Goal: Navigation & Orientation: Find specific page/section

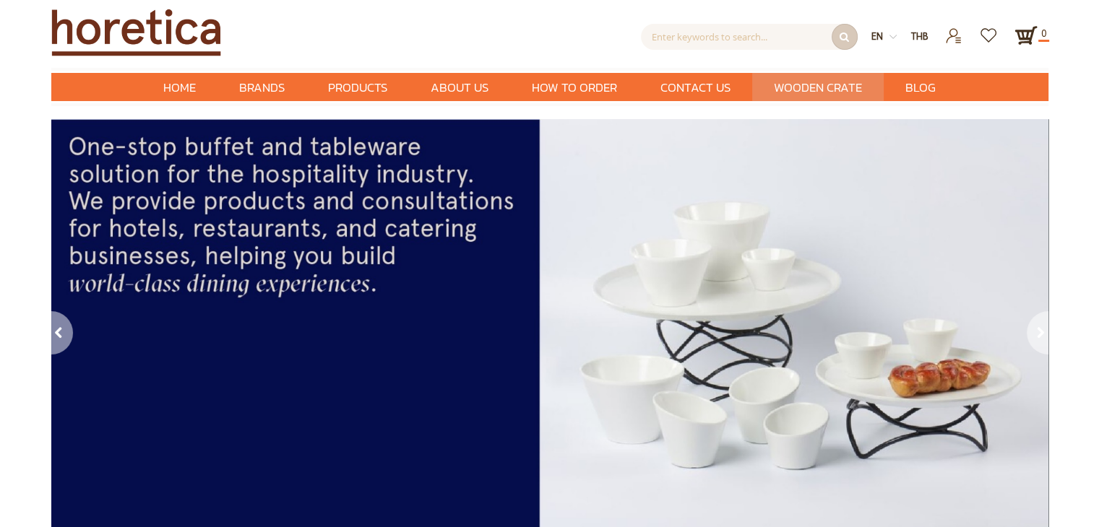
click at [800, 90] on span "Wooden Crate" at bounding box center [818, 88] width 88 height 30
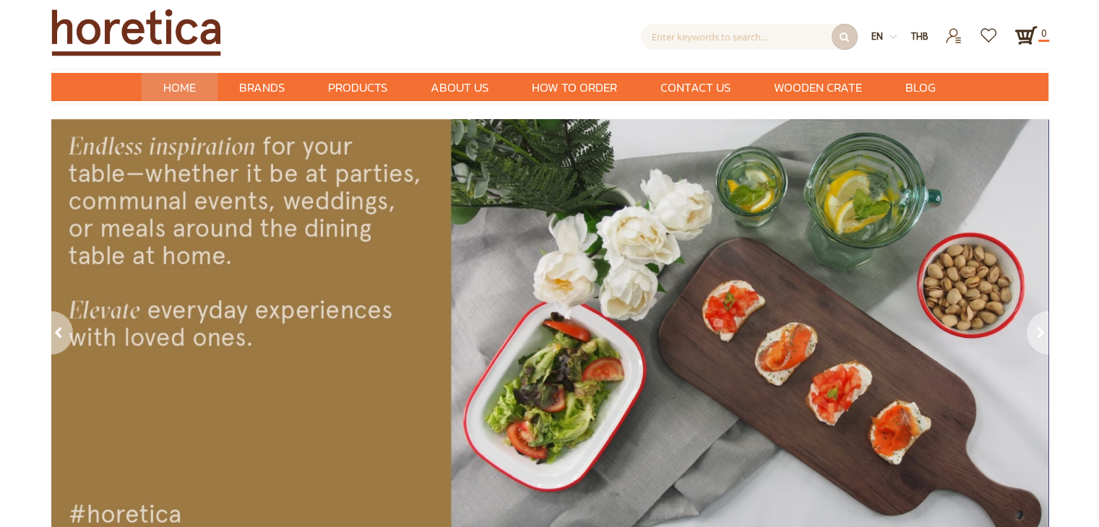
click at [182, 90] on span "Home" at bounding box center [179, 87] width 33 height 19
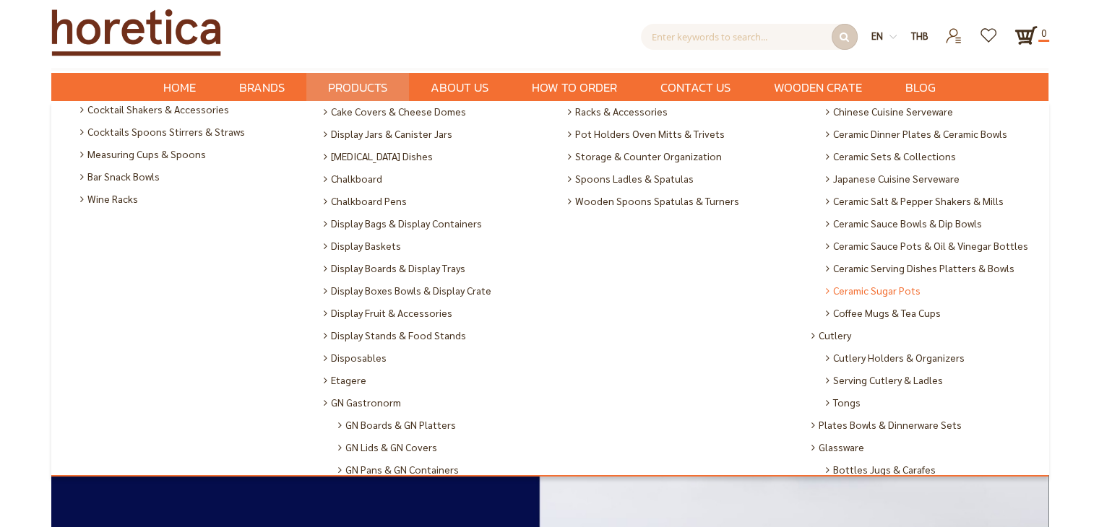
scroll to position [144, 0]
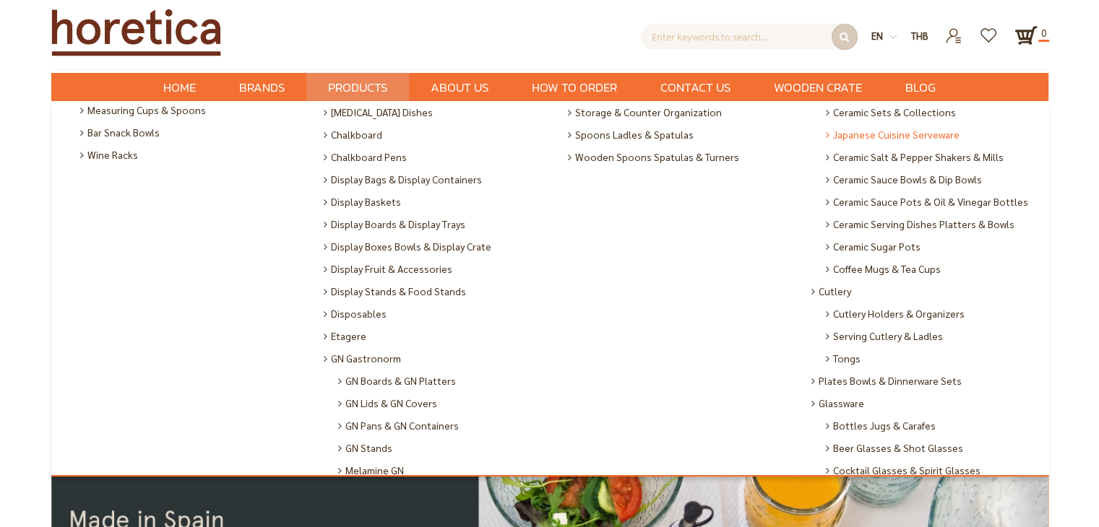
click at [876, 141] on span "Japanese Cuisine Serveware" at bounding box center [893, 135] width 134 height 22
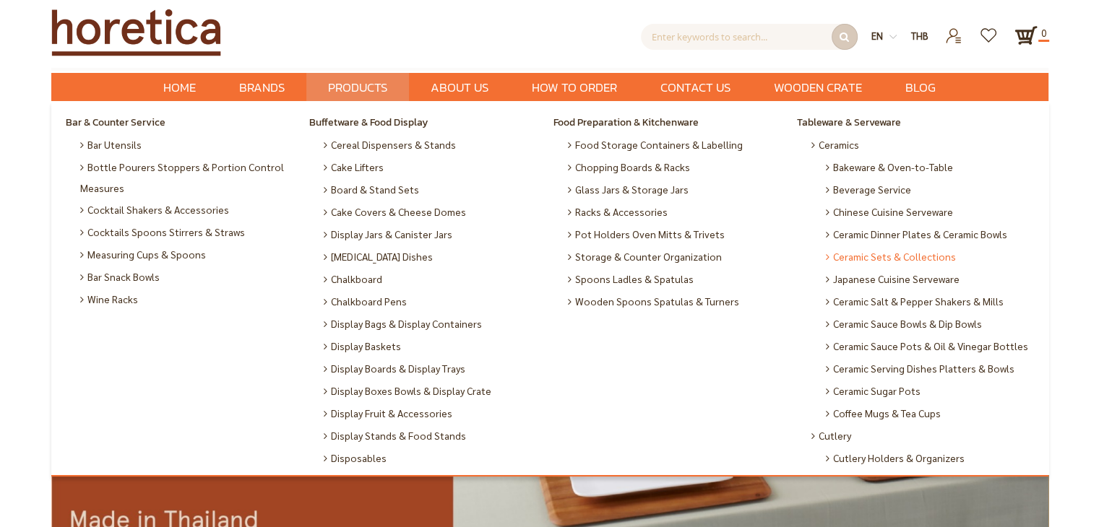
click at [865, 262] on span "Ceramic Sets & Collections" at bounding box center [891, 257] width 130 height 22
click at [872, 238] on span "Ceramic Dinner Plates & Ceramic Bowls" at bounding box center [916, 234] width 181 height 22
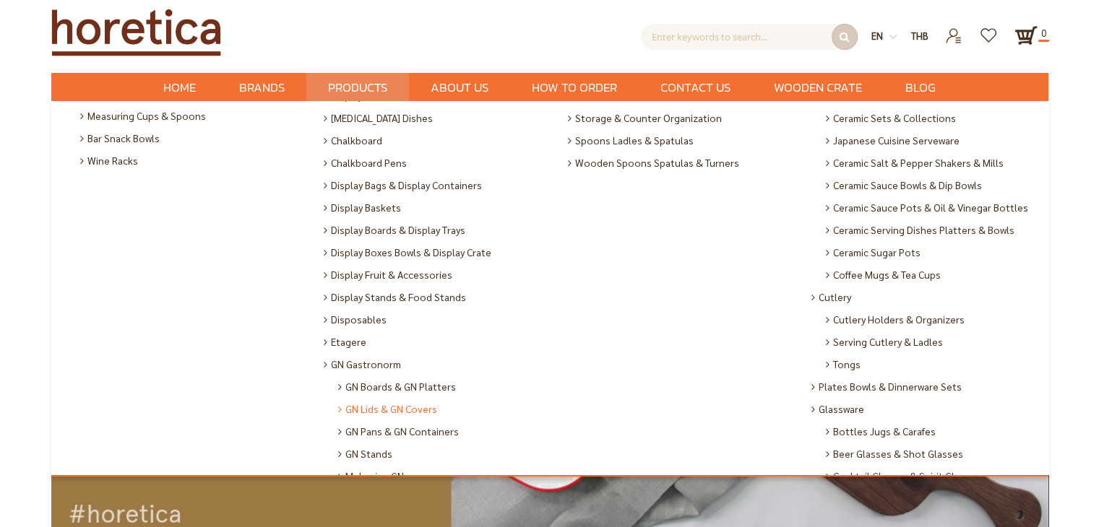
scroll to position [217, 0]
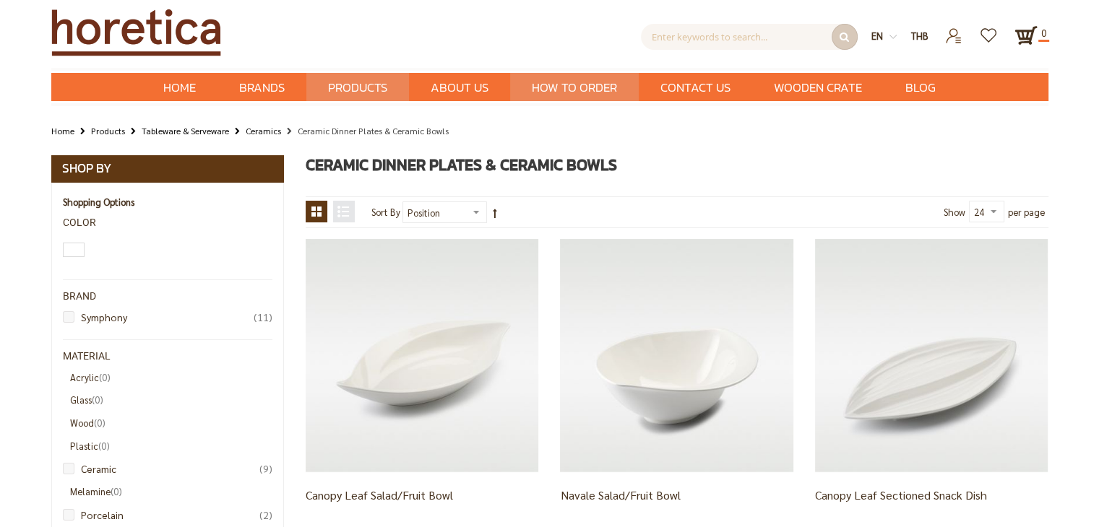
click at [574, 92] on span "How to Order" at bounding box center [574, 88] width 85 height 30
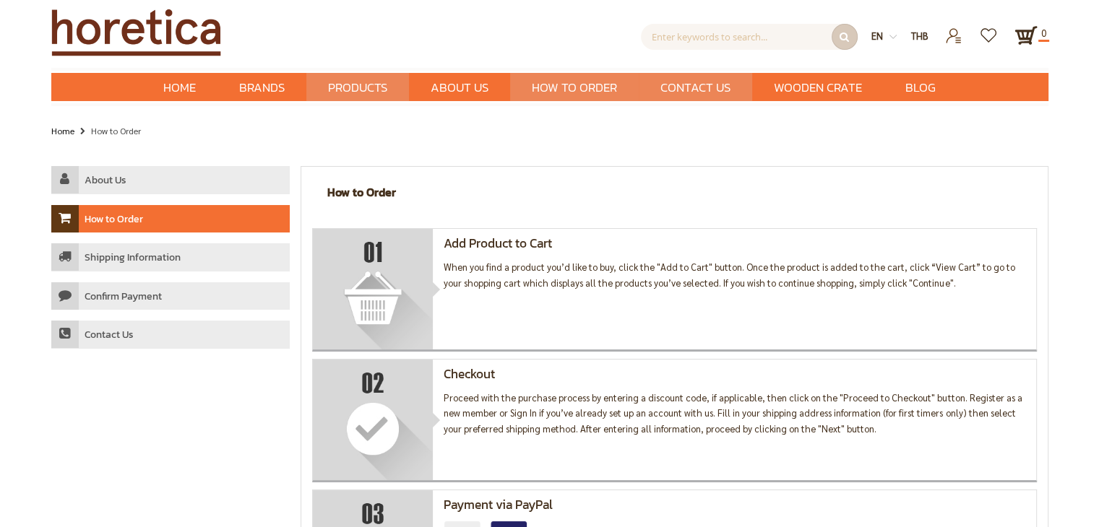
click at [700, 92] on span "Contact Us" at bounding box center [695, 88] width 70 height 30
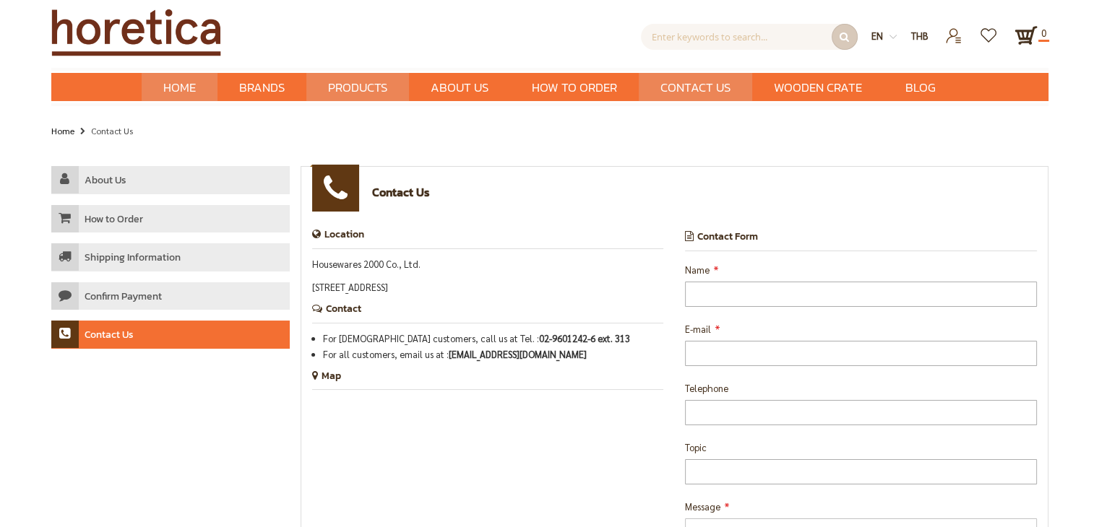
click at [186, 90] on span "Home" at bounding box center [179, 87] width 33 height 19
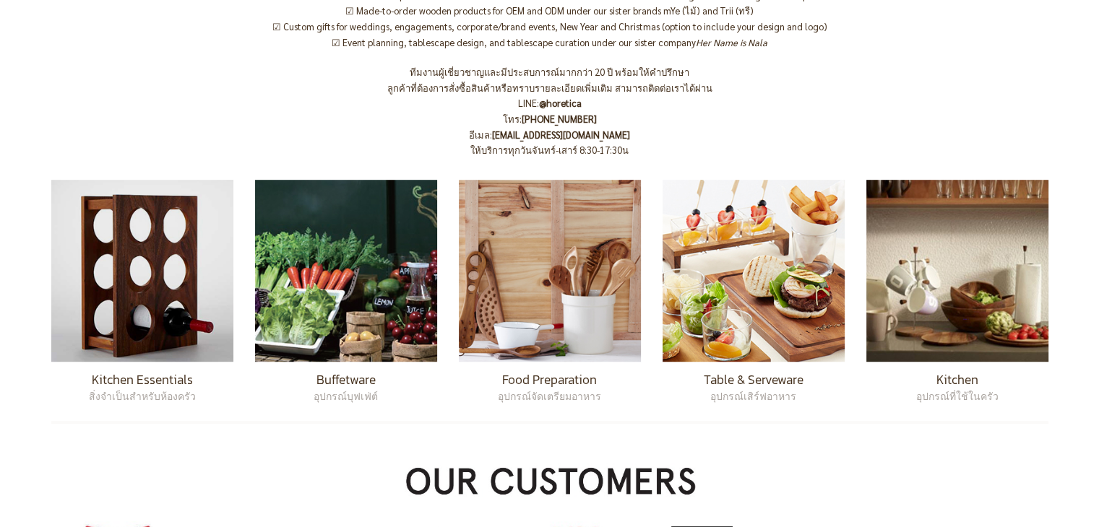
scroll to position [867, 0]
